Goal: Entertainment & Leisure: Consume media (video, audio)

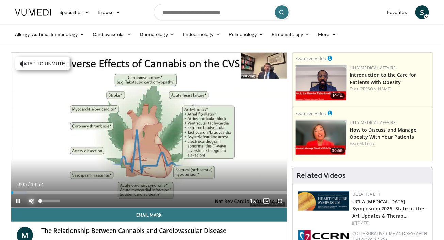
click at [32, 201] on span "Video Player" at bounding box center [32, 201] width 14 height 14
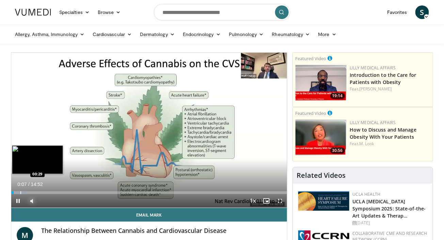
click at [20, 192] on div "Progress Bar" at bounding box center [20, 193] width 1 height 3
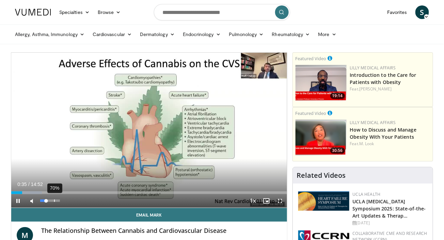
click at [54, 203] on div "70%" at bounding box center [50, 201] width 24 height 14
click at [51, 201] on div "58%" at bounding box center [49, 201] width 19 height 2
click at [54, 201] on div "70%" at bounding box center [49, 201] width 19 height 2
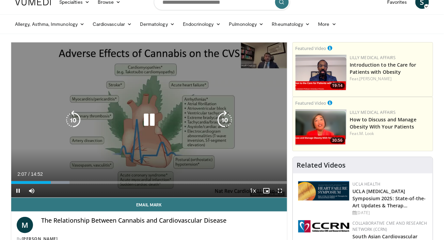
scroll to position [13, 0]
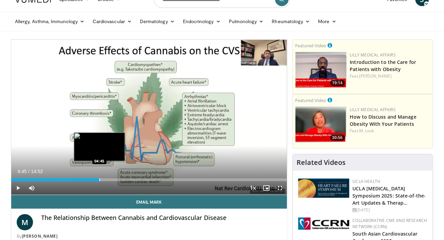
click at [99, 181] on div "Progress Bar" at bounding box center [99, 180] width 1 height 3
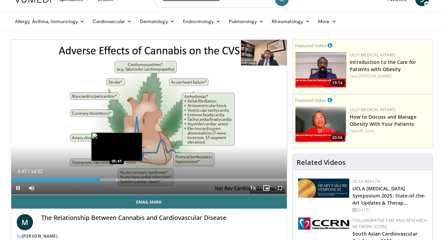
click at [117, 180] on div "Progress Bar" at bounding box center [117, 180] width 1 height 3
click at [126, 180] on div "Progress Bar" at bounding box center [126, 180] width 1 height 3
click at [123, 181] on div "Progress Bar" at bounding box center [123, 180] width 1 height 3
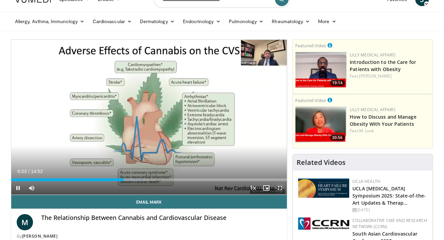
click at [281, 186] on span "Video Player" at bounding box center [280, 189] width 14 height 14
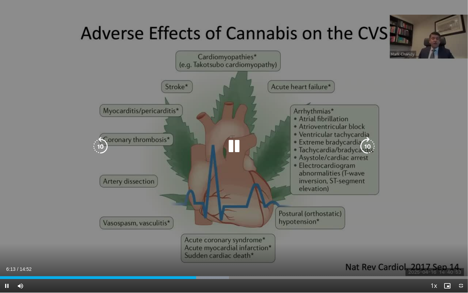
click at [1, 6] on div "10 seconds Tap to unmute" at bounding box center [234, 146] width 468 height 292
click at [232, 151] on icon "Video Player" at bounding box center [233, 146] width 19 height 19
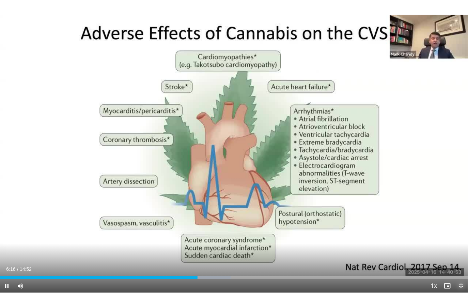
click at [444, 240] on span "Video Player" at bounding box center [461, 286] width 14 height 14
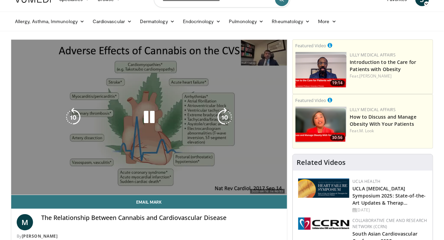
click at [134, 180] on video-js "**********" at bounding box center [149, 118] width 276 height 156
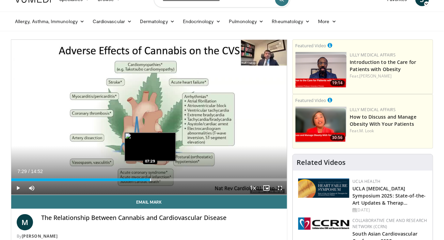
drag, startPoint x: 130, startPoint y: 180, endPoint x: 150, endPoint y: 180, distance: 19.8
click at [150, 180] on div "Progress Bar" at bounding box center [150, 180] width 1 height 3
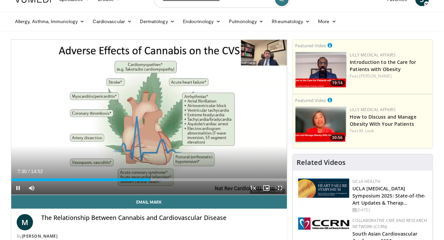
click at [281, 188] on span "Video Player" at bounding box center [280, 189] width 14 height 14
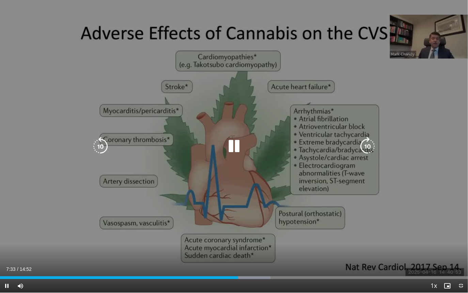
click at [4, 14] on div "10 seconds Tap to unmute" at bounding box center [234, 146] width 468 height 292
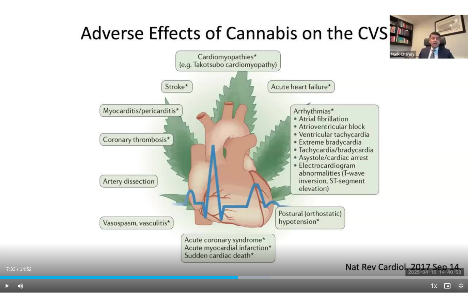
click at [444, 240] on span "Video Player" at bounding box center [461, 286] width 14 height 14
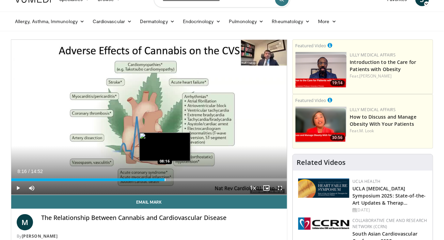
click at [165, 180] on div "Progress Bar" at bounding box center [165, 180] width 1 height 3
click at [176, 180] on div "Progress Bar" at bounding box center [176, 180] width 1 height 3
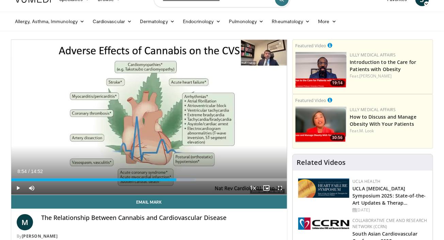
click at [183, 180] on div "Progress Bar" at bounding box center [183, 180] width 1 height 3
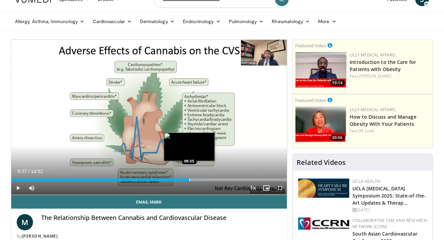
click at [190, 179] on div "Progress Bar" at bounding box center [189, 180] width 1 height 3
click at [195, 179] on div "Progress Bar" at bounding box center [195, 180] width 1 height 3
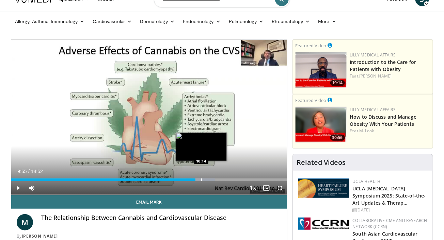
click at [202, 179] on div "Loaded : 73.99% 09:55 10:14" at bounding box center [149, 180] width 276 height 3
click at [207, 179] on div "Progress Bar" at bounding box center [207, 180] width 1 height 3
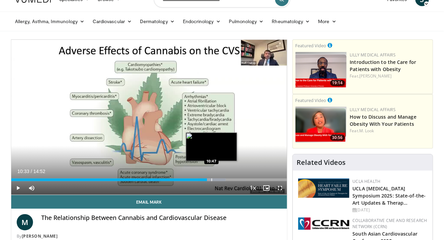
click at [212, 180] on div "Progress Bar" at bounding box center [211, 180] width 1 height 3
click at [220, 181] on div "Progress Bar" at bounding box center [220, 180] width 1 height 3
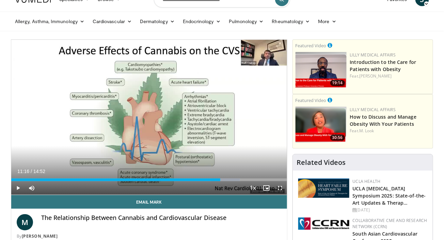
click at [223, 182] on div "Current Time 11:16 / Duration 14:52 Play Skip Backward Skip Forward Mute 70% Lo…" at bounding box center [149, 189] width 276 height 14
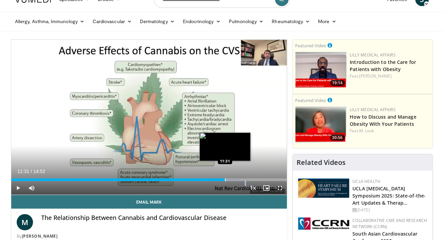
click at [225, 180] on div "Progress Bar" at bounding box center [225, 180] width 1 height 3
click at [233, 180] on div "Progress Bar" at bounding box center [233, 180] width 1 height 3
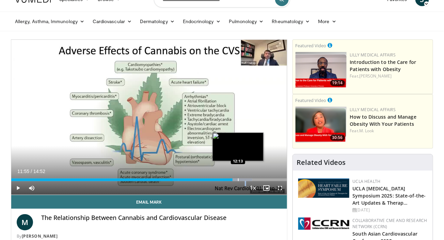
click at [238, 180] on div "Progress Bar" at bounding box center [238, 180] width 1 height 3
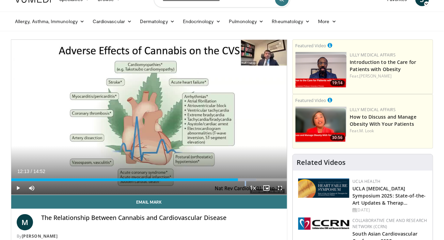
click at [243, 182] on div "Current Time 12:13 / Duration 14:52 Play Skip Backward Skip Forward Mute 70% Lo…" at bounding box center [149, 189] width 276 height 14
click at [246, 183] on div "Video Player" at bounding box center [245, 189] width 1 height 14
click at [245, 181] on div "Progress Bar" at bounding box center [245, 180] width 1 height 3
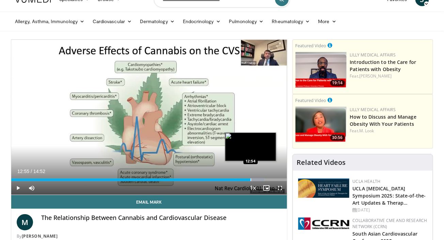
click at [251, 181] on div "Progress Bar" at bounding box center [251, 180] width 1 height 3
click at [255, 181] on div "Progress Bar" at bounding box center [255, 180] width 1 height 3
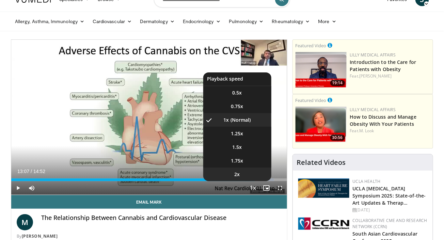
click at [259, 181] on li "2x" at bounding box center [237, 175] width 68 height 14
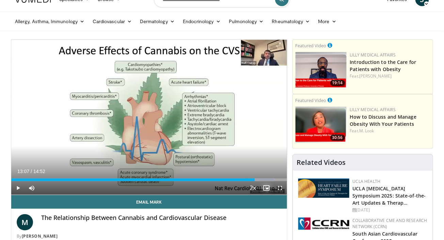
click at [266, 182] on span "Video Player" at bounding box center [267, 189] width 14 height 14
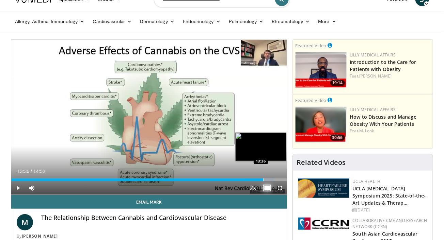
click at [264, 181] on div "Progress Bar" at bounding box center [264, 180] width 1 height 3
click at [268, 181] on div "Progress Bar" at bounding box center [268, 180] width 1 height 3
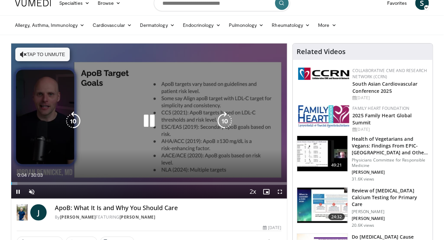
click at [38, 55] on button "Tap to unmute" at bounding box center [42, 55] width 54 height 14
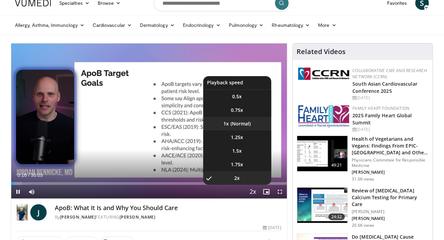
click at [234, 124] on li "1x" at bounding box center [237, 124] width 68 height 14
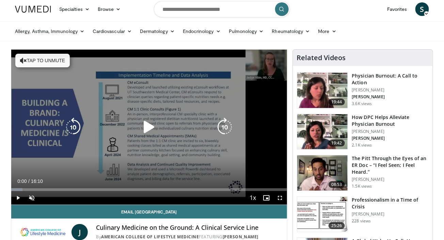
scroll to position [3, 0]
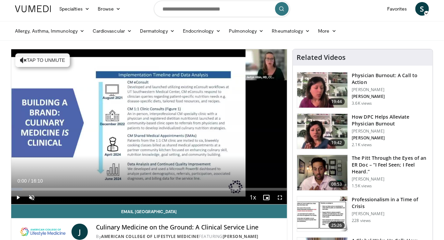
click at [56, 145] on div "10 seconds Tap to unmute" at bounding box center [149, 126] width 276 height 155
click at [69, 191] on div "Current Time 1:59 / Duration 16:10 Pause Skip Backward Skip Forward Unmute Load…" at bounding box center [149, 198] width 276 height 14
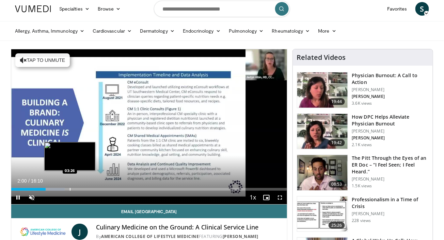
click at [70, 189] on div "Progress Bar" at bounding box center [70, 189] width 1 height 3
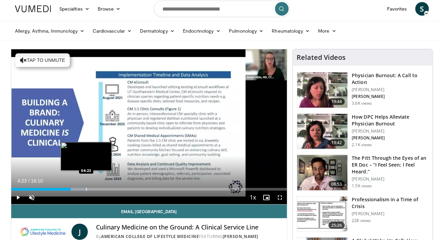
click at [86, 189] on div "Progress Bar" at bounding box center [86, 189] width 1 height 3
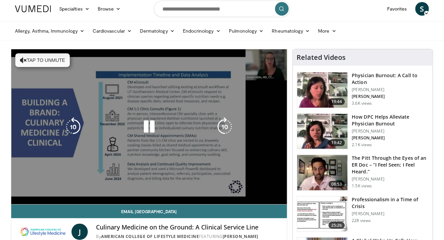
click at [20, 197] on div "10 seconds Tap to unmute" at bounding box center [149, 126] width 276 height 155
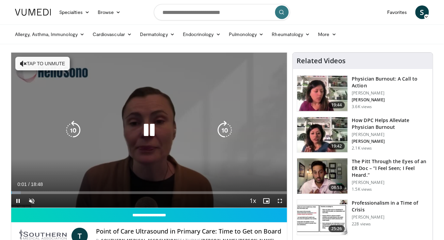
click at [147, 130] on icon "Video Player" at bounding box center [149, 130] width 19 height 19
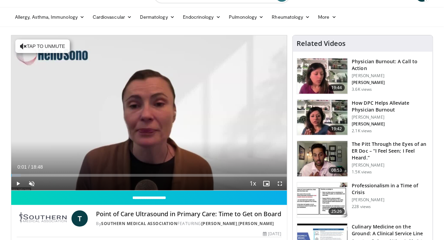
scroll to position [17, 0]
